Goal: Information Seeking & Learning: Learn about a topic

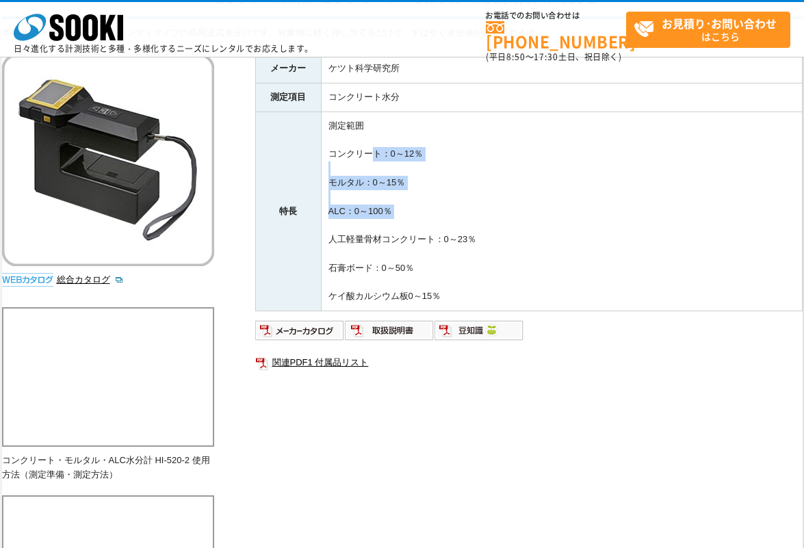
drag, startPoint x: 365, startPoint y: 153, endPoint x: 416, endPoint y: 219, distance: 83.5
click at [416, 219] on td "測定範囲 コンクリート：0～12％ モルタル：0～15％ ALC：0～100％ 人工軽量骨材コンクリート：0～23％ 石膏ボード：0～50％ ケイ酸カルシウム…" at bounding box center [561, 211] width 481 height 199
click at [415, 219] on td "測定範囲 コンクリート：0～12％ モルタル：0～15％ ALC：0～100％ 人工軽量骨材コンクリート：0～23％ 石膏ボード：0～50％ ケイ酸カルシウム…" at bounding box center [561, 211] width 481 height 199
drag, startPoint x: 416, startPoint y: 219, endPoint x: 404, endPoint y: 139, distance: 81.0
click at [404, 139] on td "測定範囲 コンクリート：0～12％ モルタル：0～15％ ALC：0～100％ 人工軽量骨材コンクリート：0～23％ 石膏ボード：0～50％ ケイ酸カルシウム…" at bounding box center [561, 211] width 481 height 199
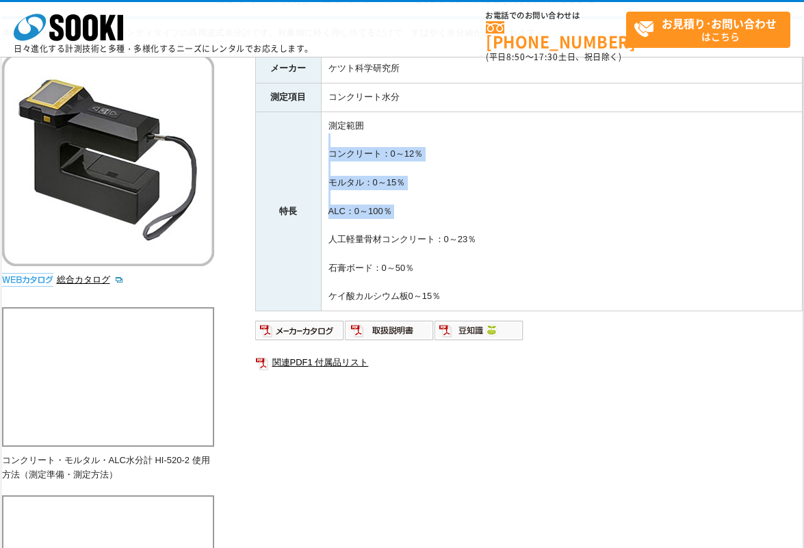
click at [404, 139] on td "測定範囲 コンクリート：0～12％ モルタル：0～15％ ALC：0～100％ 人工軽量骨材コンクリート：0～23％ 石膏ボード：0～50％ ケイ酸カルシウム…" at bounding box center [561, 211] width 481 height 199
drag, startPoint x: 406, startPoint y: 164, endPoint x: 409, endPoint y: 157, distance: 7.0
click at [407, 161] on td "測定範囲 コンクリート：0～12％ モルタル：0～15％ ALC：0～100％ 人工軽量骨材コンクリート：0～23％ 石膏ボード：0～50％ ケイ酸カルシウム…" at bounding box center [561, 211] width 481 height 199
click at [411, 153] on td "測定範囲 コンクリート：0～12％ モルタル：0～15％ ALC：0～100％ 人工軽量骨材コンクリート：0～23％ 石膏ボード：0～50％ ケイ酸カルシウム…" at bounding box center [561, 211] width 481 height 199
